Goal: Check status: Check status

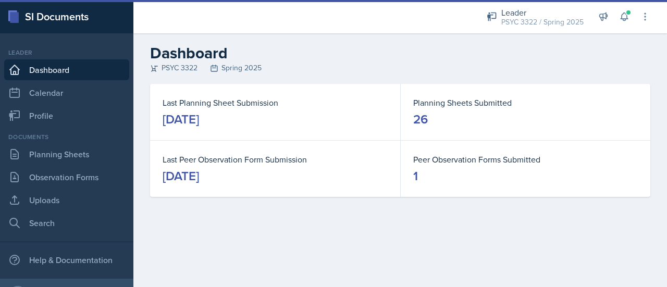
scroll to position [53, 0]
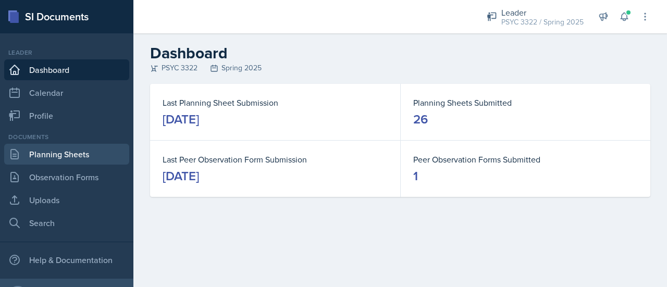
click at [60, 151] on link "Planning Sheets" at bounding box center [66, 154] width 125 height 21
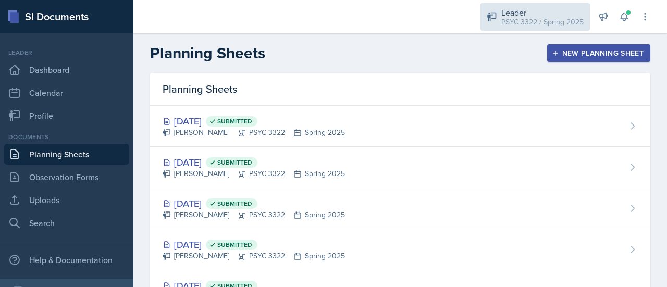
click at [551, 7] on div "Leader" at bounding box center [542, 12] width 82 height 13
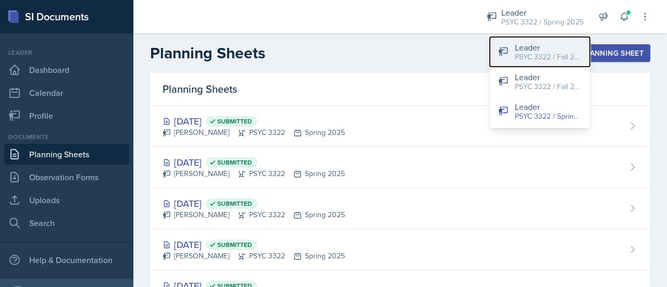
click at [536, 51] on div "Leader" at bounding box center [548, 47] width 67 height 13
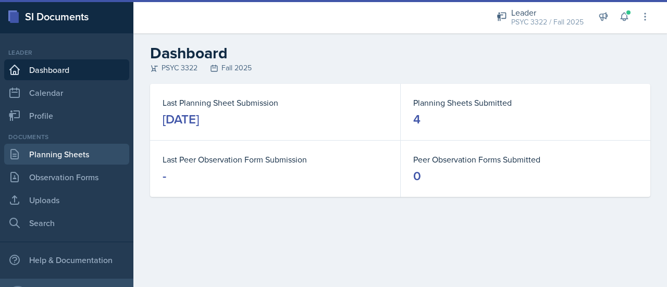
click at [40, 151] on link "Planning Sheets" at bounding box center [66, 154] width 125 height 21
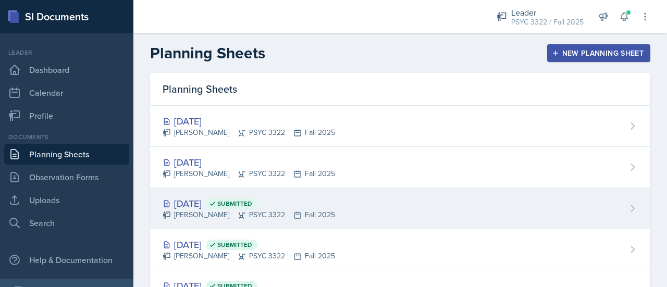
click at [200, 203] on div "[DATE] Submitted" at bounding box center [249, 204] width 173 height 14
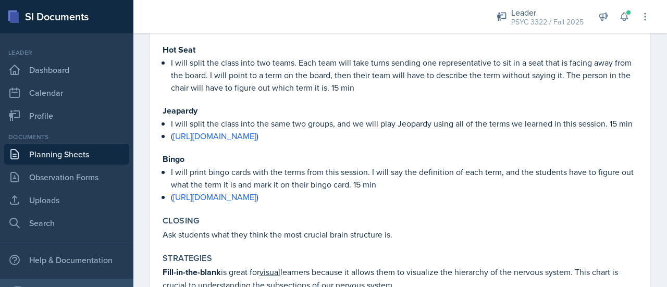
scroll to position [800, 0]
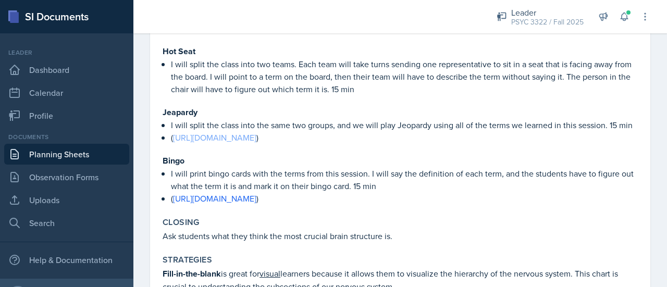
click at [256, 132] on link "[URL][DOMAIN_NAME]" at bounding box center [214, 137] width 83 height 11
